Goal: Transaction & Acquisition: Purchase product/service

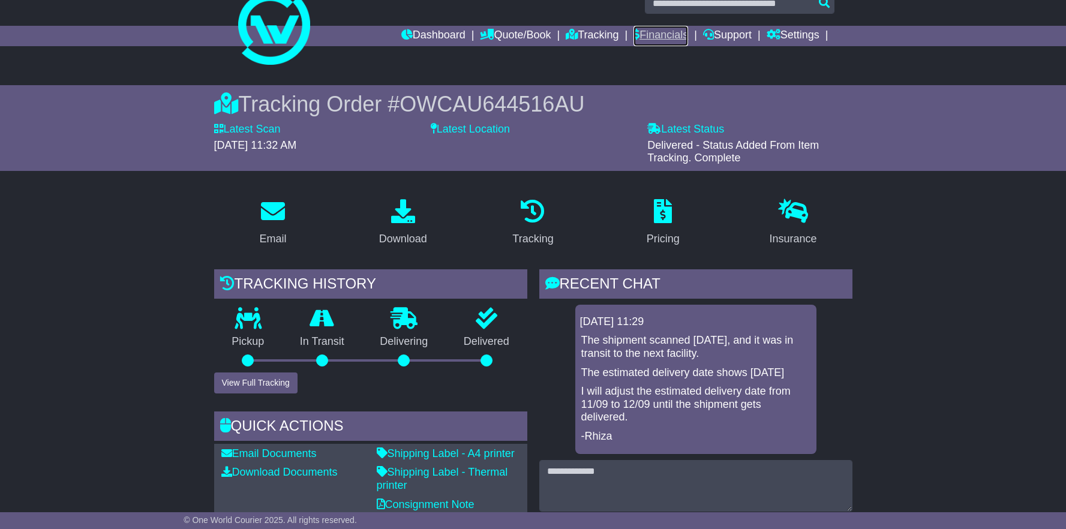
click at [652, 37] on link "Financials" at bounding box center [661, 36] width 55 height 20
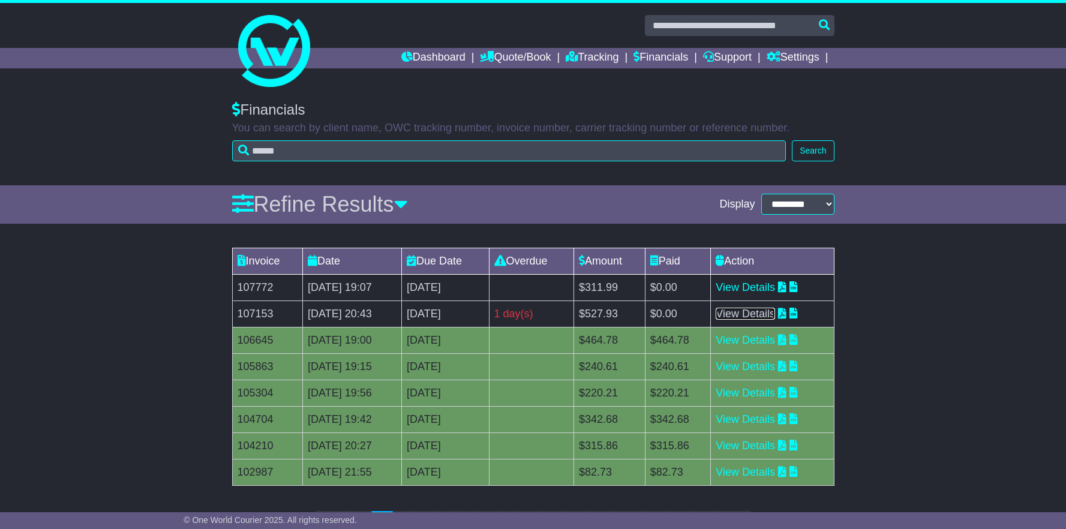
click at [758, 316] on link "View Details" at bounding box center [745, 314] width 59 height 12
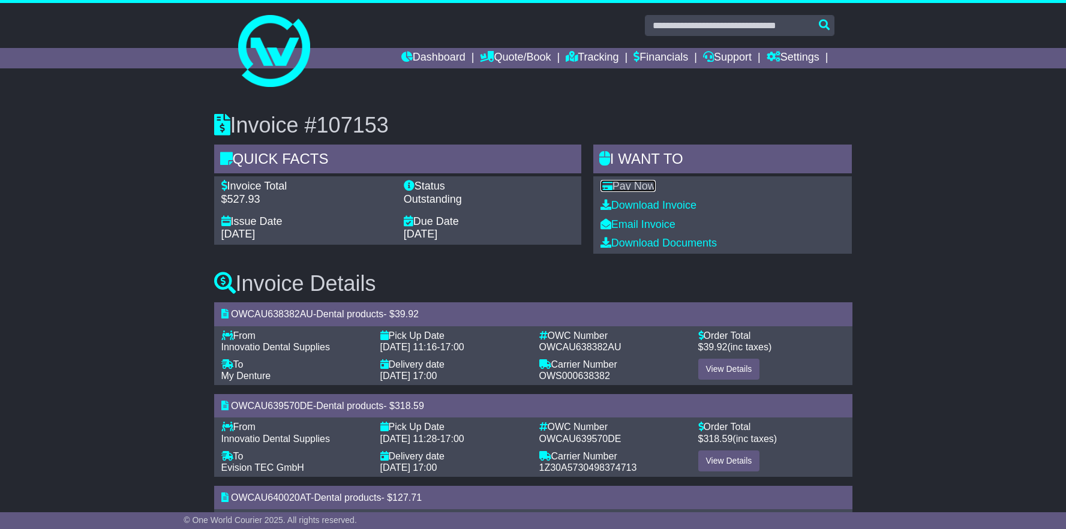
click at [646, 186] on link "Pay Now" at bounding box center [628, 186] width 55 height 12
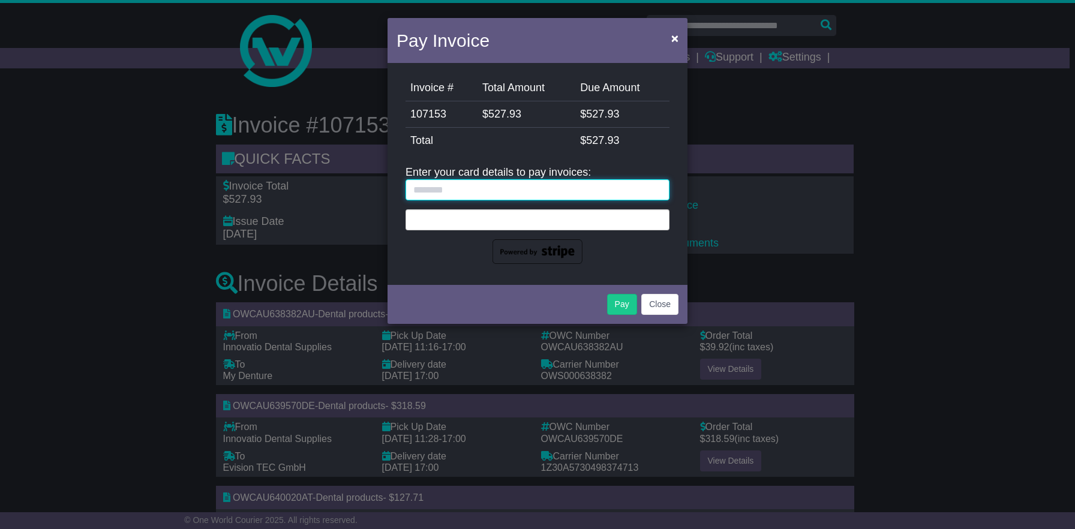
click at [457, 193] on input "text" at bounding box center [538, 189] width 264 height 21
type input "**********"
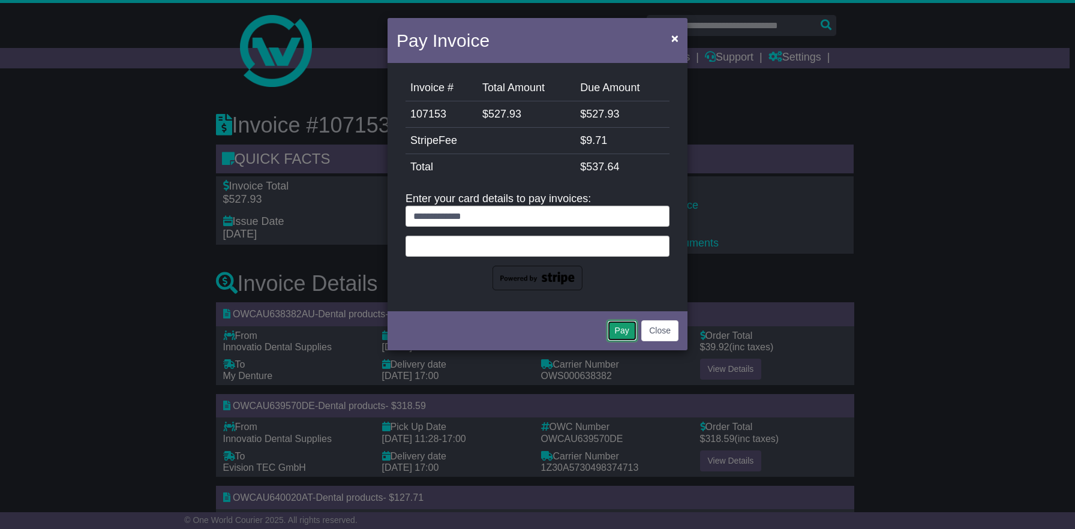
click at [620, 328] on button "Pay" at bounding box center [622, 330] width 30 height 21
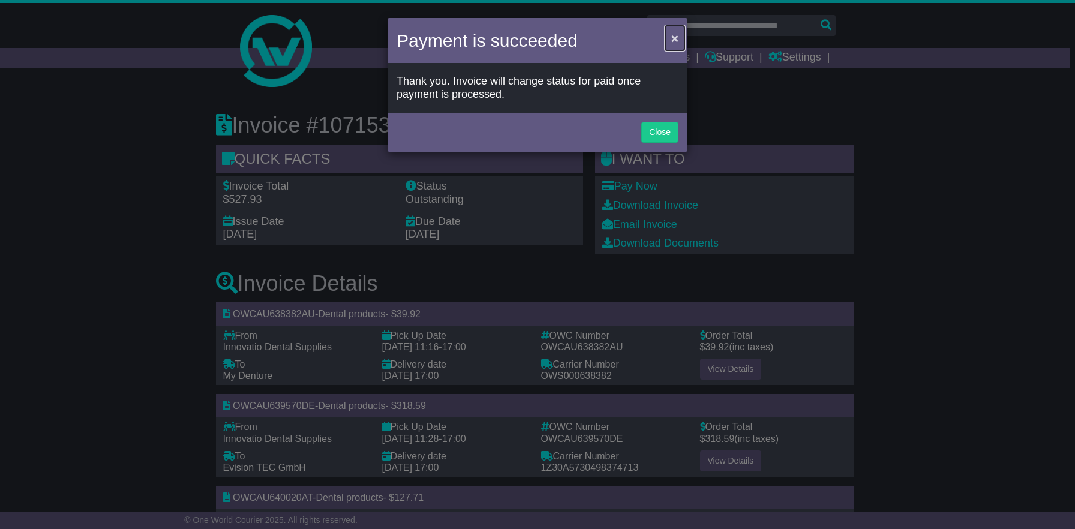
click at [674, 38] on span "×" at bounding box center [674, 38] width 7 height 14
